Goal: Navigation & Orientation: Locate item on page

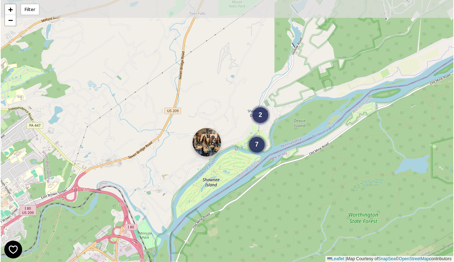
drag, startPoint x: 248, startPoint y: 127, endPoint x: 207, endPoint y: 144, distance: 43.9
click at [207, 144] on img at bounding box center [206, 142] width 29 height 29
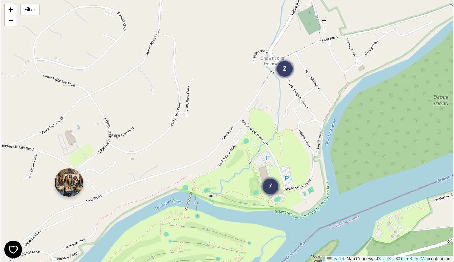
click at [79, 183] on img at bounding box center [69, 182] width 29 height 29
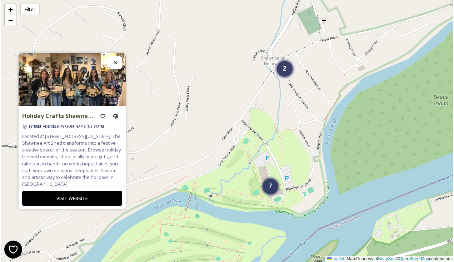
click at [138, 168] on div "7 2 + − Leaflet | Map Courtesy of SnapSea © OpenStreetMap contributors" at bounding box center [227, 131] width 452 height 262
click at [116, 60] on icon at bounding box center [116, 63] width 6 height 6
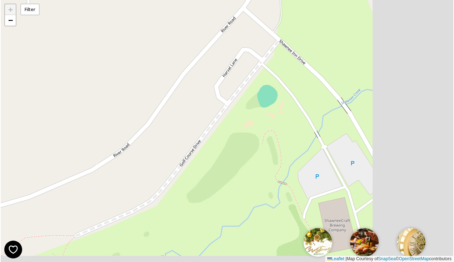
drag, startPoint x: 279, startPoint y: 163, endPoint x: 161, endPoint y: 42, distance: 169.1
click at [161, 42] on div "+ − Leaflet | Map Courtesy of SnapSea © OpenStreetMap contributors" at bounding box center [227, 131] width 452 height 262
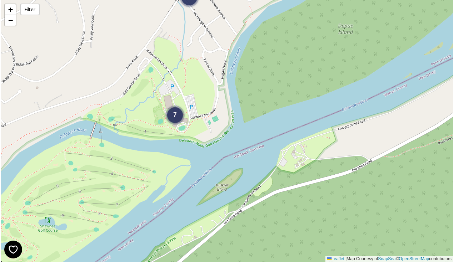
drag, startPoint x: 237, startPoint y: 36, endPoint x: 206, endPoint y: 64, distance: 42.0
click at [206, 64] on div "2 7 + − Leaflet | Map Courtesy of SnapSea © OpenStreetMap contributors" at bounding box center [227, 131] width 452 height 262
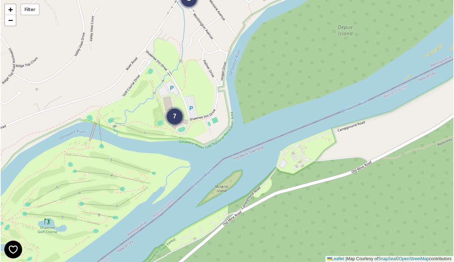
click at [174, 143] on div "2 7 + − Leaflet | Map Courtesy of SnapSea © OpenStreetMap contributors" at bounding box center [227, 131] width 452 height 262
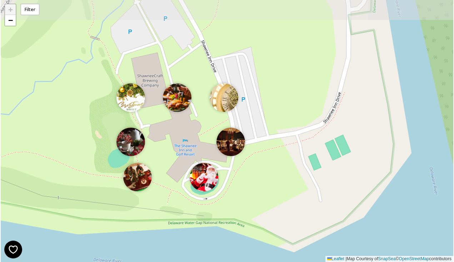
drag, startPoint x: 302, startPoint y: 70, endPoint x: 302, endPoint y: 165, distance: 95.3
click at [302, 165] on div "+ − Leaflet | Map Courtesy of SnapSea © OpenStreetMap contributors" at bounding box center [227, 131] width 452 height 262
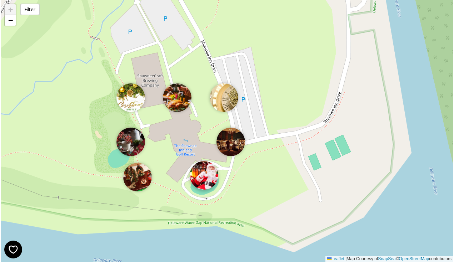
click at [204, 180] on img at bounding box center [204, 175] width 29 height 29
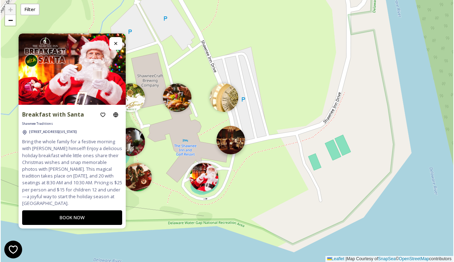
click at [238, 144] on img at bounding box center [230, 140] width 29 height 29
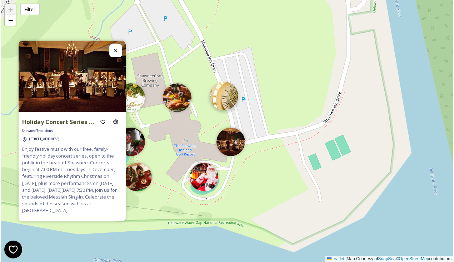
click at [220, 107] on img at bounding box center [224, 96] width 29 height 29
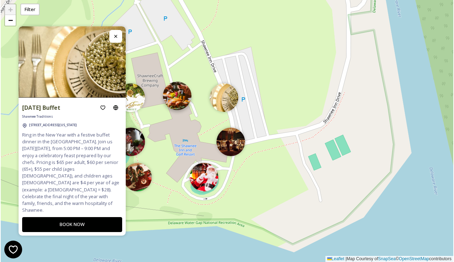
click at [182, 89] on img at bounding box center [177, 96] width 29 height 29
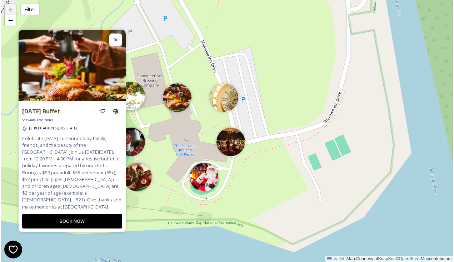
click at [141, 95] on img at bounding box center [130, 96] width 29 height 29
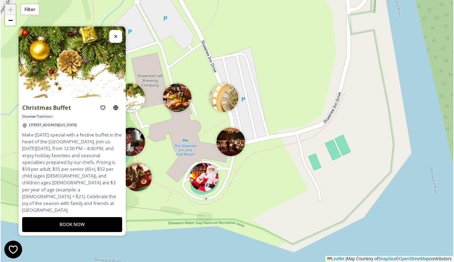
click at [143, 147] on div "+ − Leaflet | Map Courtesy of SnapSea © OpenStreetMap contributors" at bounding box center [227, 131] width 452 height 262
click at [138, 145] on img at bounding box center [130, 140] width 29 height 29
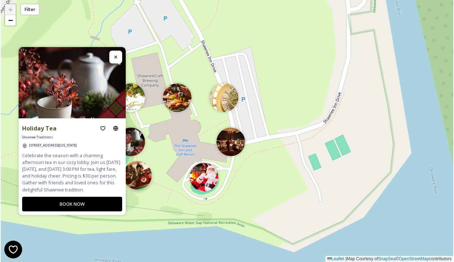
click at [139, 172] on img at bounding box center [137, 175] width 29 height 29
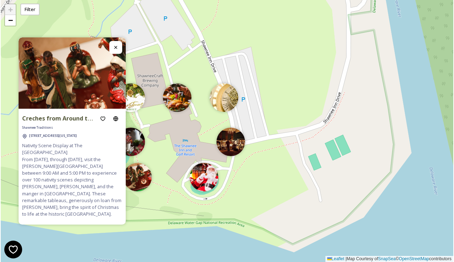
click at [159, 155] on div "+ − Leaflet | Map Courtesy of SnapSea © OpenStreetMap contributors" at bounding box center [227, 131] width 452 height 262
